Goal: Communication & Community: Answer question/provide support

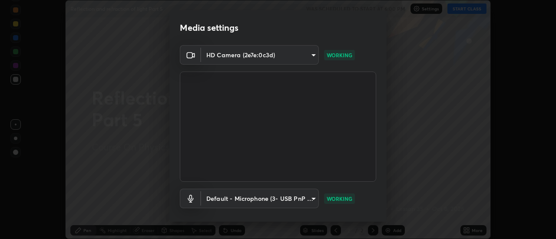
scroll to position [46, 0]
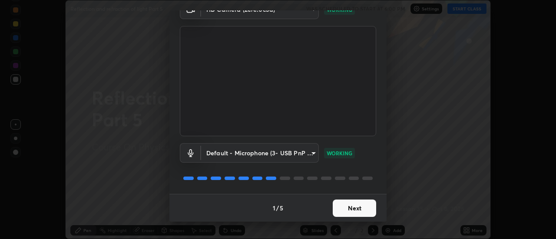
click at [355, 210] on button "Next" at bounding box center [354, 208] width 43 height 17
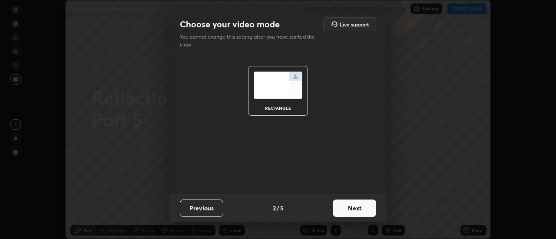
click at [357, 208] on button "Next" at bounding box center [354, 208] width 43 height 17
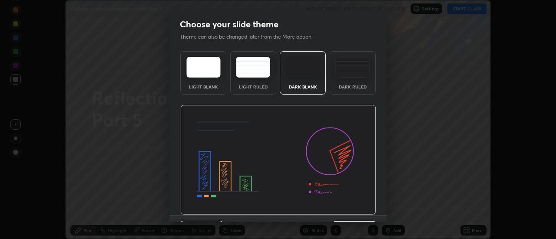
scroll to position [21, 0]
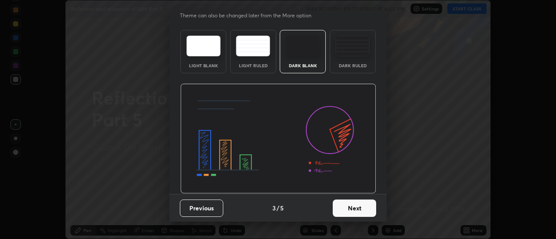
click at [356, 207] on button "Next" at bounding box center [354, 208] width 43 height 17
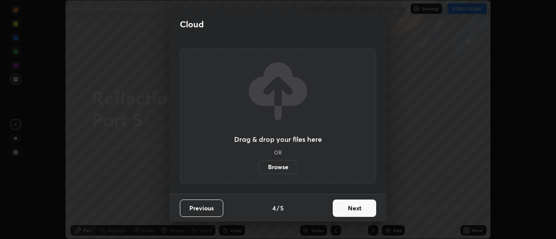
scroll to position [0, 0]
click at [357, 208] on button "Next" at bounding box center [354, 208] width 43 height 17
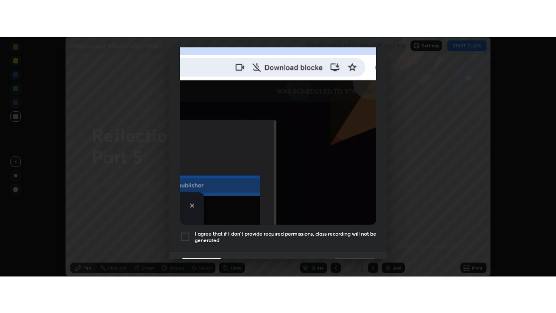
scroll to position [223, 0]
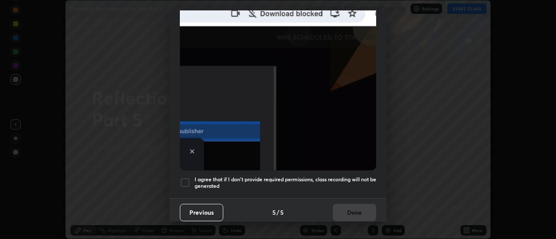
click at [345, 176] on h5 "I agree that if I don't provide required permissions, class recording will not …" at bounding box center [286, 182] width 182 height 13
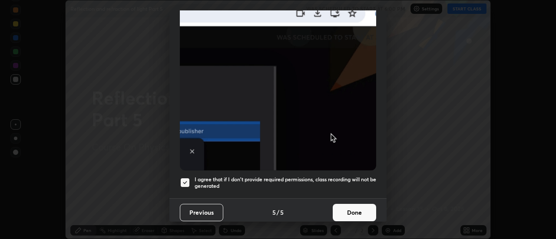
click at [354, 208] on button "Done" at bounding box center [354, 212] width 43 height 17
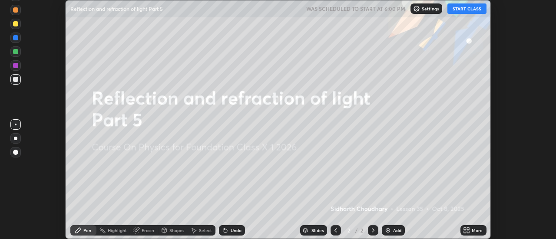
click at [472, 7] on button "START CLASS" at bounding box center [466, 8] width 39 height 10
click at [475, 232] on div "More" at bounding box center [477, 230] width 11 height 4
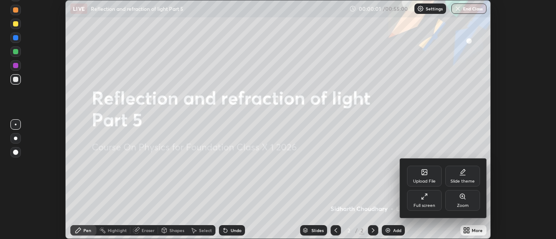
click at [428, 201] on div "Full screen" at bounding box center [424, 200] width 35 height 21
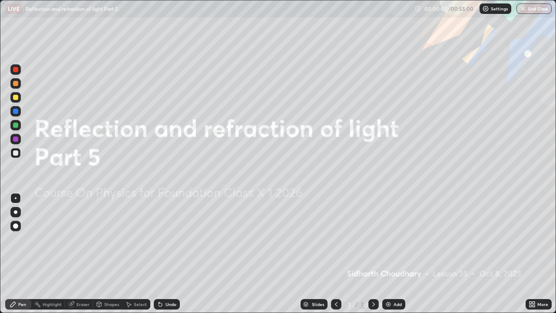
scroll to position [313, 556]
click at [394, 239] on div "Add" at bounding box center [398, 304] width 8 height 4
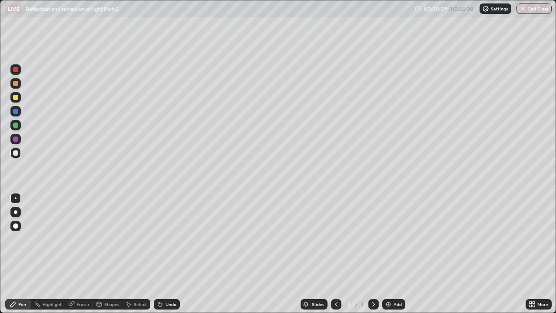
click at [20, 212] on div at bounding box center [15, 212] width 10 height 10
click at [16, 97] on div at bounding box center [15, 97] width 5 height 5
click at [81, 239] on div "Eraser" at bounding box center [82, 304] width 13 height 4
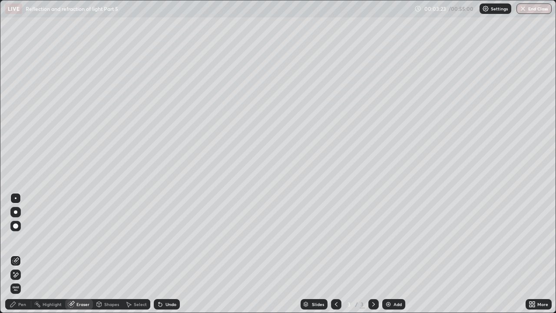
click at [22, 239] on div "Pen" at bounding box center [18, 304] width 26 height 10
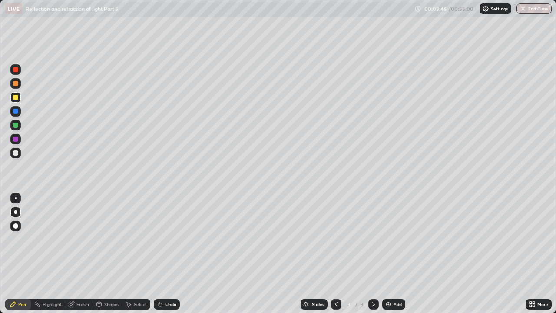
click at [15, 85] on div at bounding box center [15, 83] width 5 height 5
click at [165, 239] on div "Undo" at bounding box center [170, 304] width 11 height 4
click at [16, 98] on div at bounding box center [15, 97] width 5 height 5
click at [16, 111] on div at bounding box center [15, 111] width 5 height 5
click at [15, 96] on div at bounding box center [15, 97] width 5 height 5
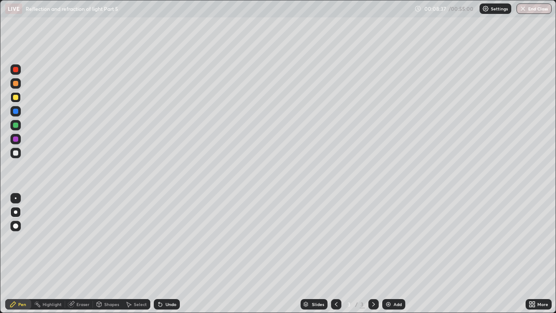
click at [15, 83] on div at bounding box center [15, 83] width 5 height 5
click at [165, 239] on div "Undo" at bounding box center [170, 304] width 11 height 4
click at [15, 124] on div at bounding box center [15, 124] width 5 height 5
click at [15, 83] on div at bounding box center [15, 83] width 5 height 5
click at [391, 239] on div "Add" at bounding box center [393, 304] width 23 height 10
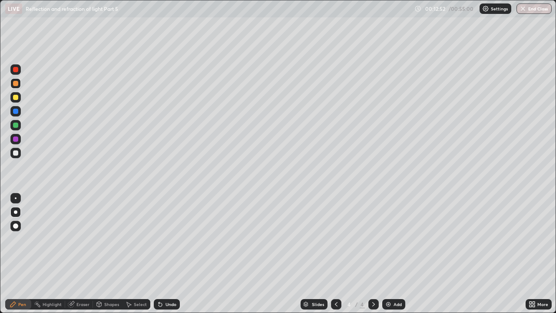
click at [19, 96] on div at bounding box center [15, 97] width 10 height 10
click at [14, 83] on div at bounding box center [15, 83] width 5 height 5
click at [14, 113] on div at bounding box center [15, 111] width 5 height 5
click at [15, 150] on div at bounding box center [15, 152] width 5 height 5
click at [15, 83] on div at bounding box center [15, 83] width 5 height 5
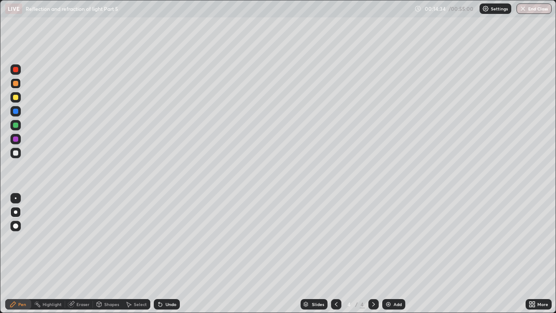
click at [15, 99] on div at bounding box center [15, 97] width 5 height 5
click at [15, 81] on div at bounding box center [15, 83] width 5 height 5
click at [15, 110] on div at bounding box center [15, 111] width 5 height 5
click at [16, 151] on div at bounding box center [15, 152] width 5 height 5
click at [17, 125] on div at bounding box center [15, 124] width 5 height 5
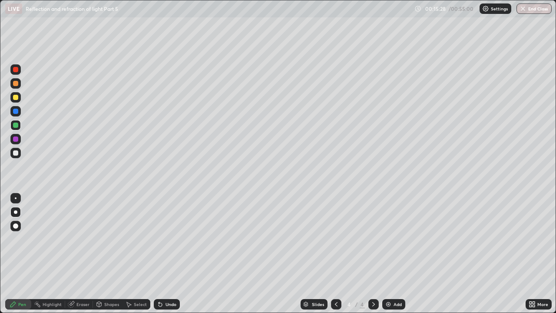
click at [15, 83] on div at bounding box center [15, 83] width 5 height 5
click at [334, 239] on icon at bounding box center [336, 304] width 7 height 7
click at [373, 239] on icon at bounding box center [373, 304] width 7 height 7
click at [396, 239] on div "Add" at bounding box center [393, 304] width 23 height 10
click at [335, 239] on icon at bounding box center [336, 304] width 3 height 4
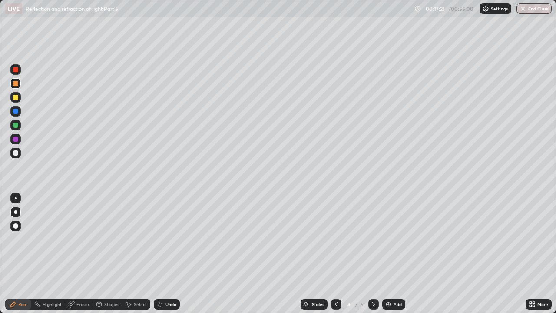
click at [17, 96] on div at bounding box center [15, 97] width 5 height 5
click at [373, 239] on icon at bounding box center [373, 304] width 7 height 7
click at [16, 81] on div at bounding box center [15, 83] width 5 height 5
click at [16, 111] on div at bounding box center [15, 111] width 5 height 5
click at [16, 125] on div at bounding box center [15, 124] width 5 height 5
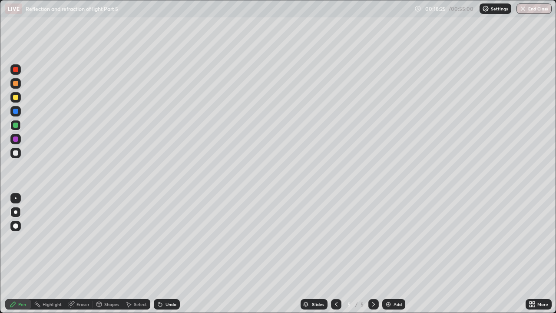
click at [335, 239] on div at bounding box center [336, 304] width 10 height 10
click at [373, 239] on icon at bounding box center [373, 304] width 7 height 7
click at [16, 83] on div at bounding box center [15, 83] width 5 height 5
click at [17, 97] on div at bounding box center [15, 97] width 5 height 5
click at [13, 83] on div at bounding box center [15, 83] width 5 height 5
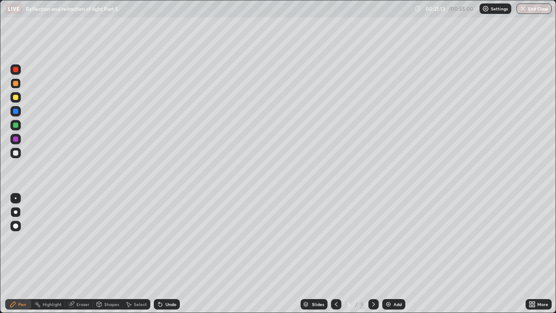
click at [16, 110] on div at bounding box center [15, 111] width 5 height 5
click at [16, 83] on div at bounding box center [15, 83] width 5 height 5
click at [15, 152] on div at bounding box center [15, 152] width 5 height 5
click at [339, 239] on div at bounding box center [336, 304] width 10 height 10
click at [377, 239] on div at bounding box center [373, 304] width 10 height 10
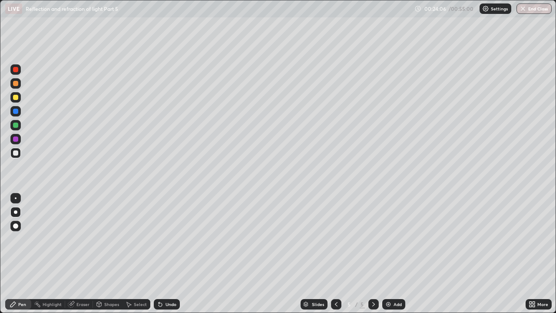
click at [16, 83] on div at bounding box center [15, 83] width 5 height 5
click at [393, 239] on div "Add" at bounding box center [393, 304] width 23 height 10
click at [17, 155] on div at bounding box center [15, 152] width 5 height 5
click at [16, 152] on div at bounding box center [15, 152] width 5 height 5
click at [87, 239] on div "Eraser" at bounding box center [82, 304] width 13 height 4
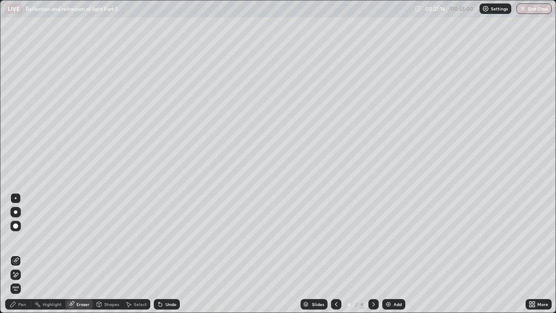
click at [25, 239] on div "Pen" at bounding box center [22, 304] width 8 height 4
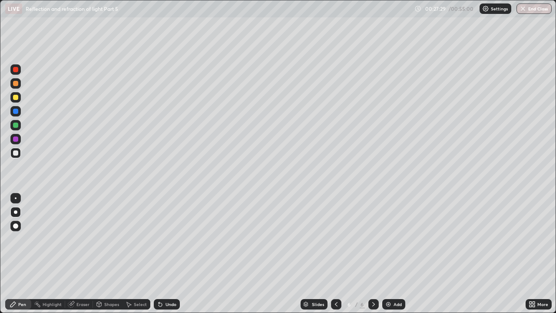
click at [17, 97] on div at bounding box center [15, 97] width 5 height 5
click at [16, 98] on div at bounding box center [15, 97] width 5 height 5
click at [15, 82] on div at bounding box center [15, 83] width 5 height 5
click at [13, 111] on div at bounding box center [15, 111] width 5 height 5
click at [20, 86] on div at bounding box center [15, 83] width 10 height 10
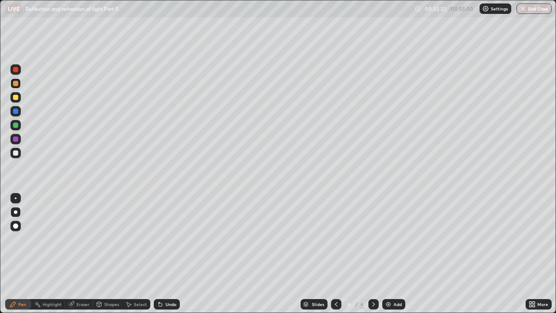
click at [335, 239] on icon at bounding box center [336, 304] width 7 height 7
click at [373, 239] on icon at bounding box center [373, 304] width 7 height 7
click at [199, 239] on div "Slides 6 / 6 Add" at bounding box center [353, 303] width 346 height 17
click at [390, 239] on img at bounding box center [388, 304] width 7 height 7
click at [15, 97] on div at bounding box center [15, 97] width 5 height 5
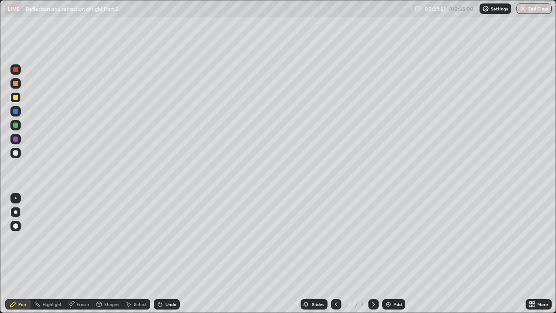
click at [169, 239] on div "Undo" at bounding box center [170, 304] width 11 height 4
click at [166, 239] on div "Undo" at bounding box center [167, 304] width 26 height 10
click at [165, 239] on div "Undo" at bounding box center [167, 304] width 26 height 10
click at [16, 82] on div at bounding box center [15, 83] width 5 height 5
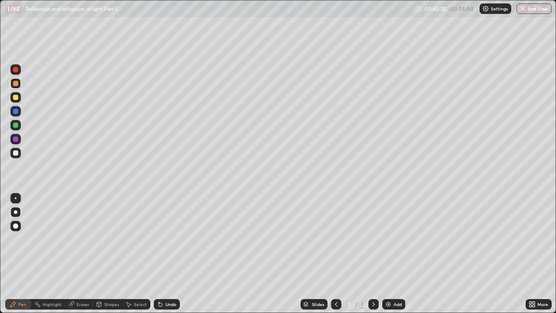
click at [17, 111] on div at bounding box center [15, 111] width 5 height 5
click at [17, 154] on div at bounding box center [15, 152] width 5 height 5
click at [399, 239] on div "Add" at bounding box center [398, 304] width 8 height 4
click at [15, 83] on div at bounding box center [15, 83] width 5 height 5
click at [16, 111] on div at bounding box center [15, 111] width 5 height 5
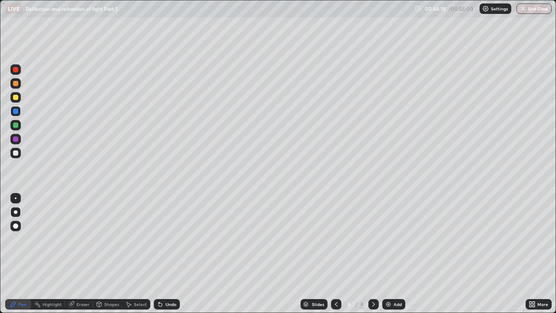
click at [16, 153] on div at bounding box center [15, 152] width 5 height 5
click at [165, 239] on div "Undo" at bounding box center [170, 304] width 11 height 4
click at [167, 239] on div "Undo" at bounding box center [167, 304] width 26 height 10
click at [171, 239] on div "Undo" at bounding box center [167, 304] width 26 height 10
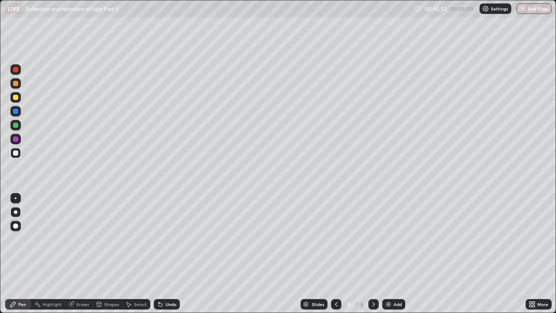
click at [14, 98] on div at bounding box center [15, 97] width 5 height 5
click at [14, 154] on div at bounding box center [15, 152] width 5 height 5
click at [16, 152] on div at bounding box center [15, 152] width 5 height 5
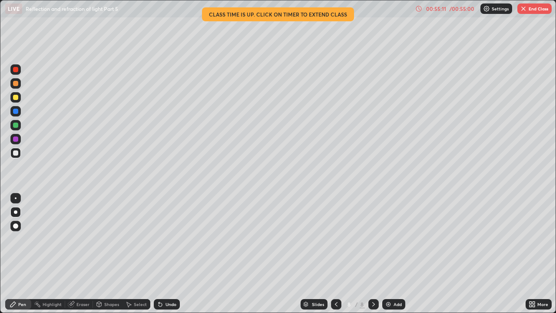
click at [335, 239] on icon at bounding box center [336, 304] width 7 height 7
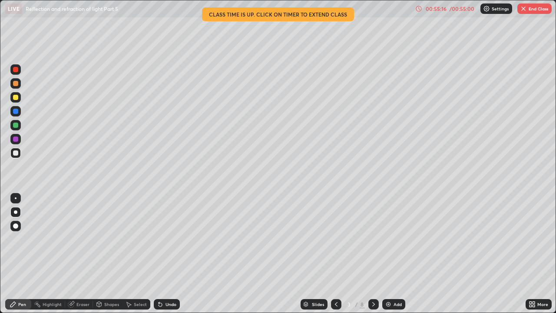
click at [336, 239] on icon at bounding box center [336, 304] width 7 height 7
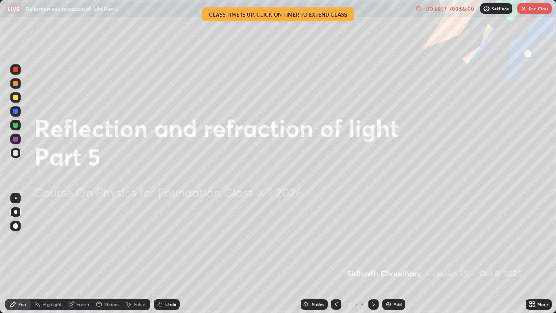
click at [372, 239] on icon at bounding box center [373, 304] width 7 height 7
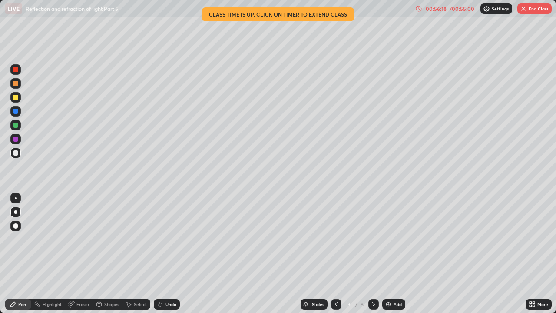
click at [372, 239] on icon at bounding box center [373, 304] width 7 height 7
click at [373, 239] on icon at bounding box center [373, 304] width 7 height 7
click at [335, 239] on icon at bounding box center [336, 304] width 7 height 7
click at [373, 239] on icon at bounding box center [373, 304] width 7 height 7
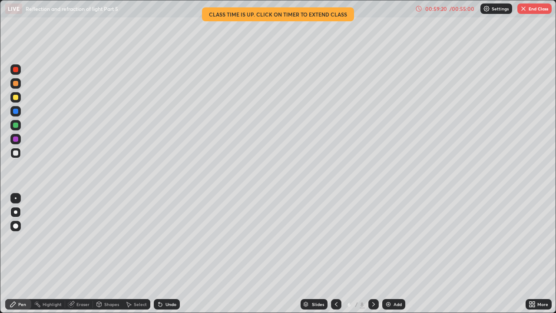
click at [535, 10] on button "End Class" at bounding box center [534, 8] width 34 height 10
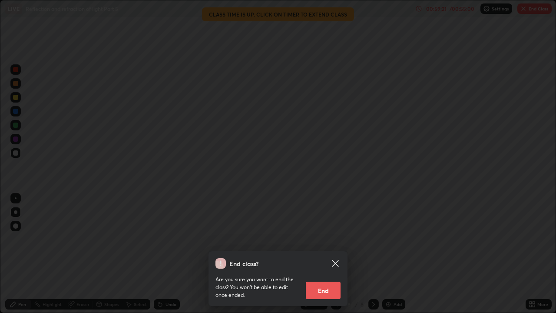
click at [325, 239] on button "End" at bounding box center [323, 289] width 35 height 17
